Goal: Transaction & Acquisition: Purchase product/service

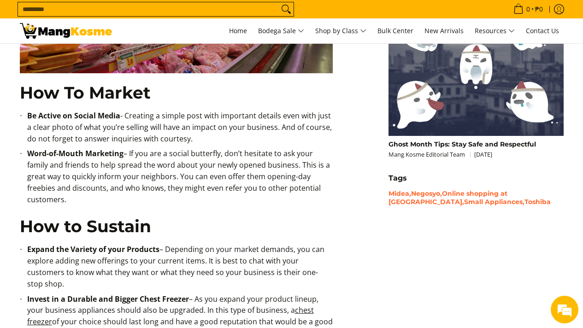
scroll to position [841, 0]
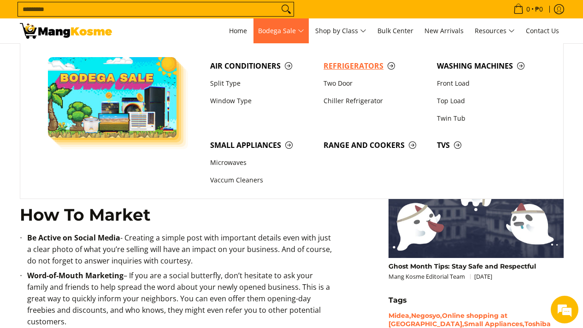
click at [342, 65] on span "Refrigerators" at bounding box center [376, 66] width 104 height 12
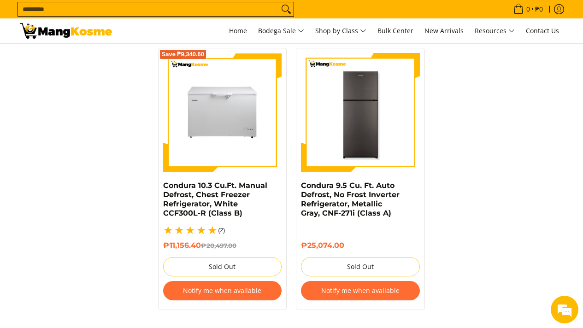
scroll to position [2154, 0]
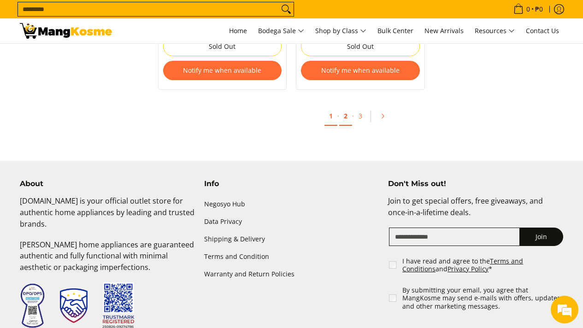
click at [350, 110] on link "2" at bounding box center [345, 116] width 13 height 19
